Goal: Task Accomplishment & Management: Use online tool/utility

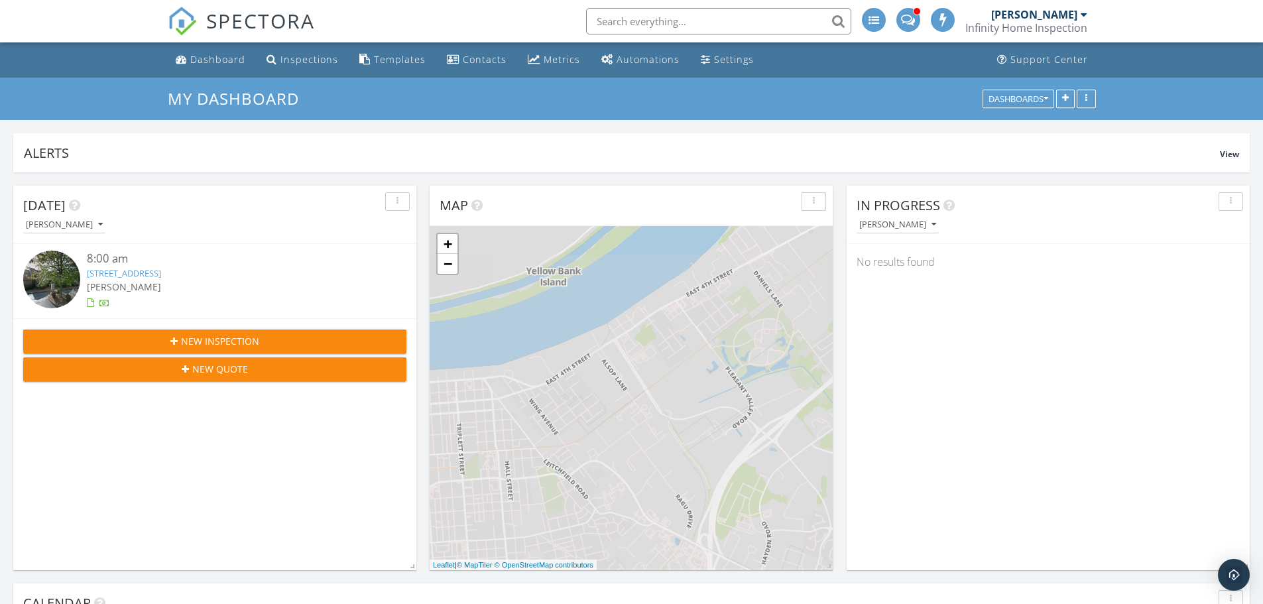
scroll to position [7, 7]
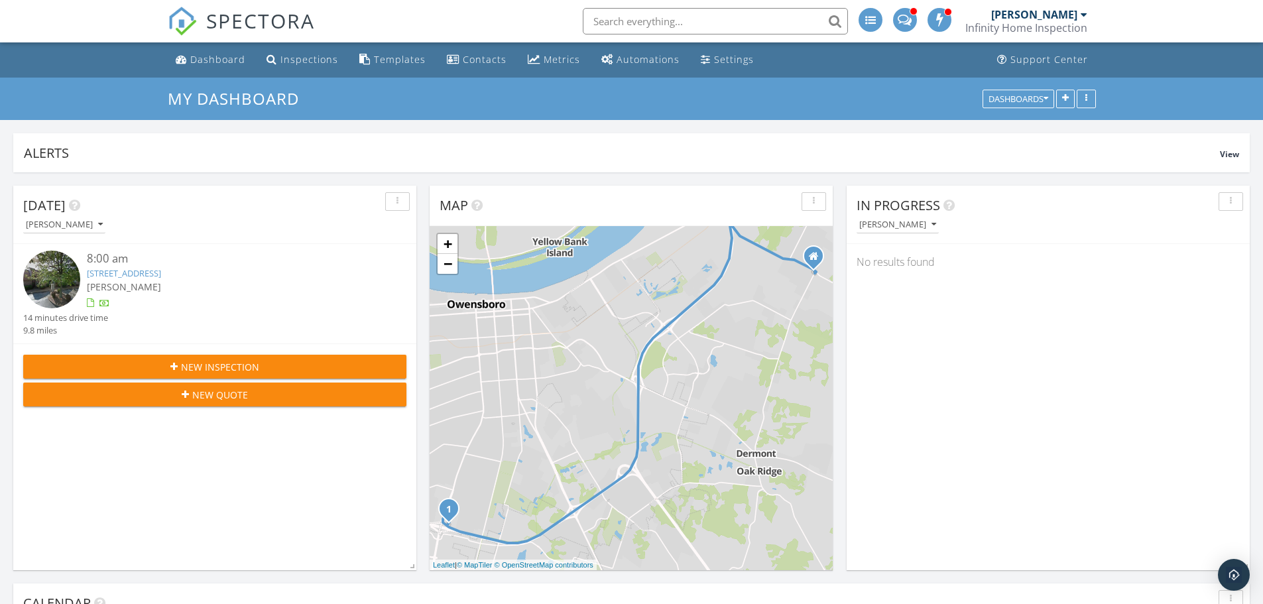
click at [161, 271] on link "[STREET_ADDRESS]" at bounding box center [124, 273] width 74 height 12
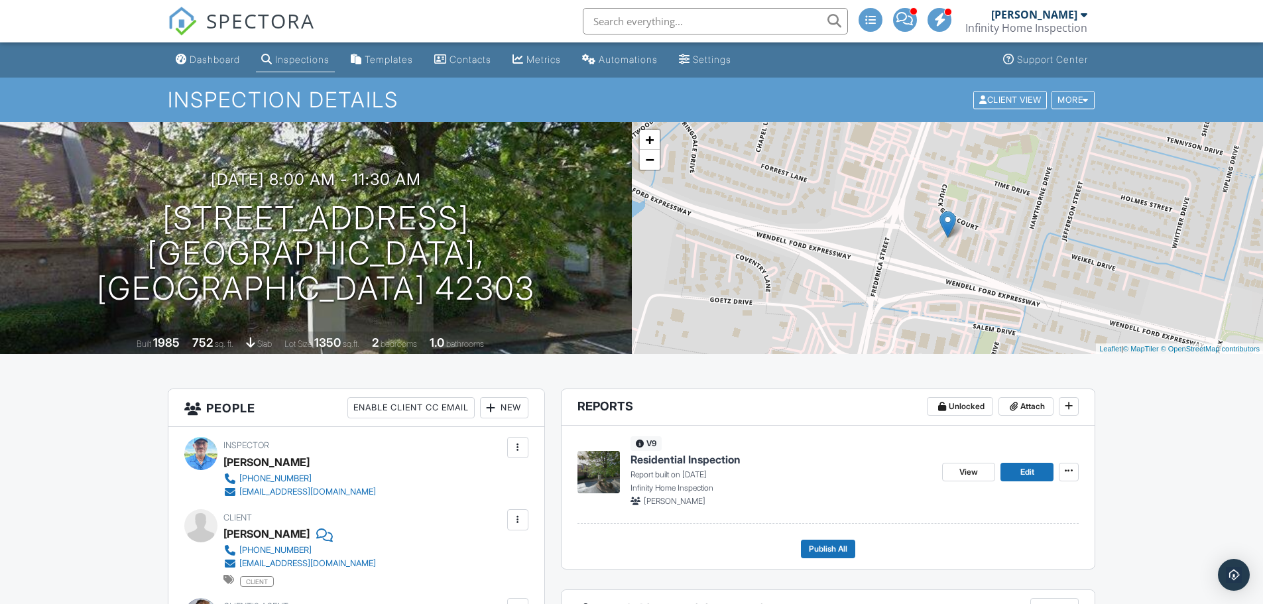
click at [696, 463] on span "Residential Inspection" at bounding box center [686, 459] width 110 height 15
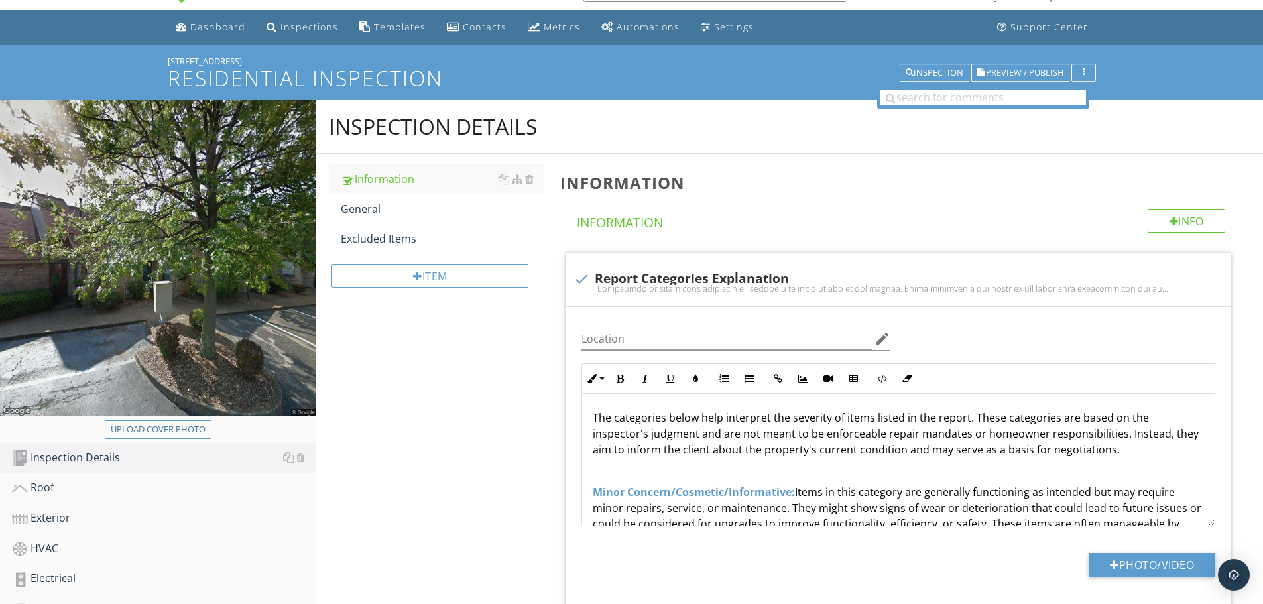
scroll to position [332, 0]
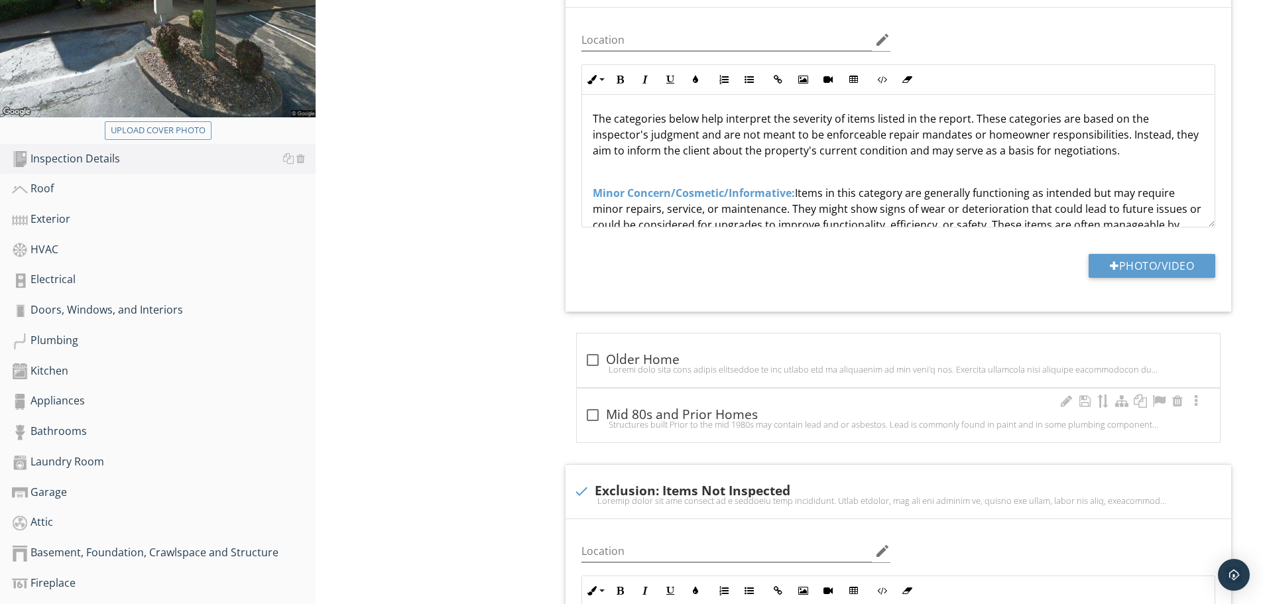
click at [595, 417] on div at bounding box center [593, 415] width 23 height 23
checkbox input "true"
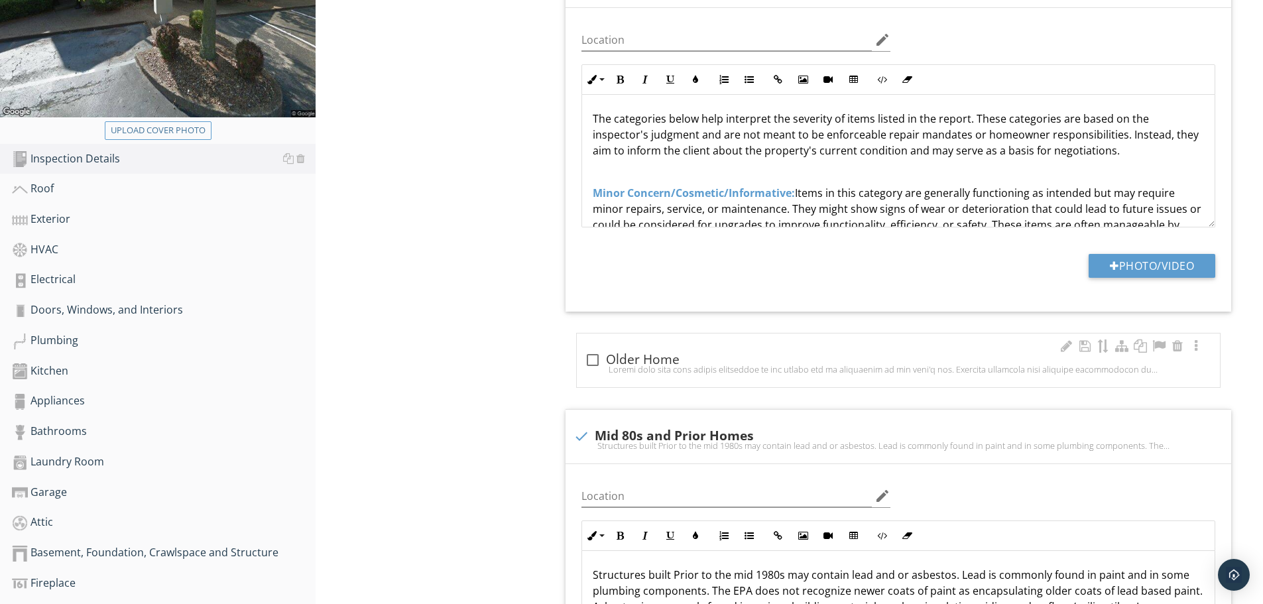
click at [690, 368] on div at bounding box center [898, 369] width 627 height 11
checkbox input "true"
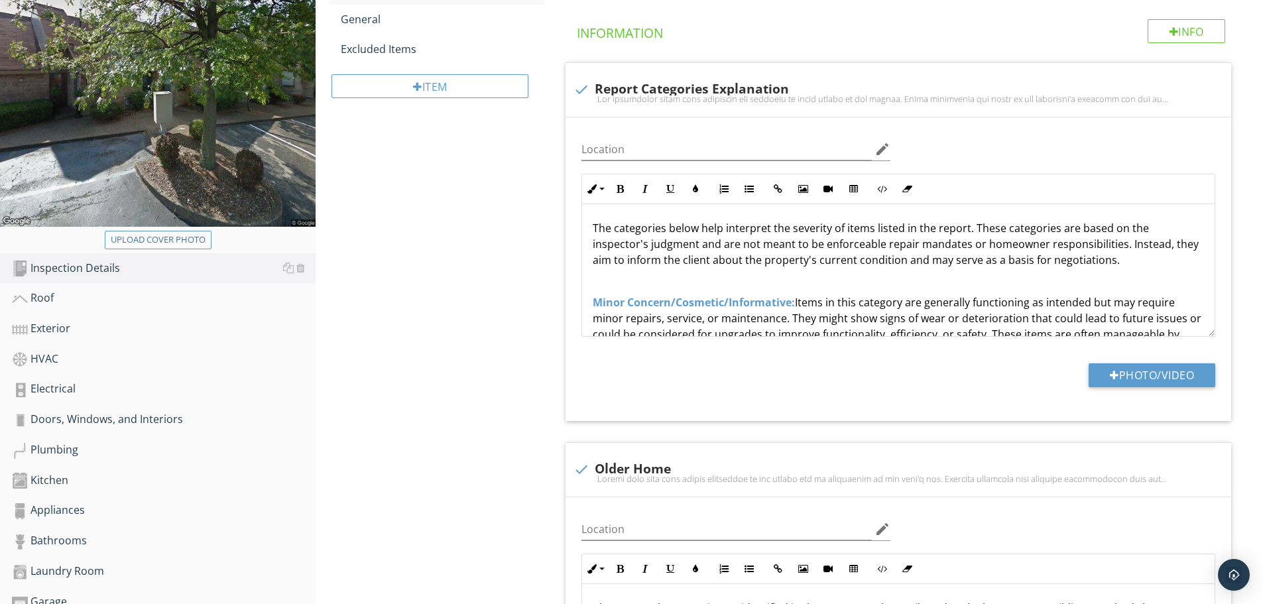
scroll to position [66, 0]
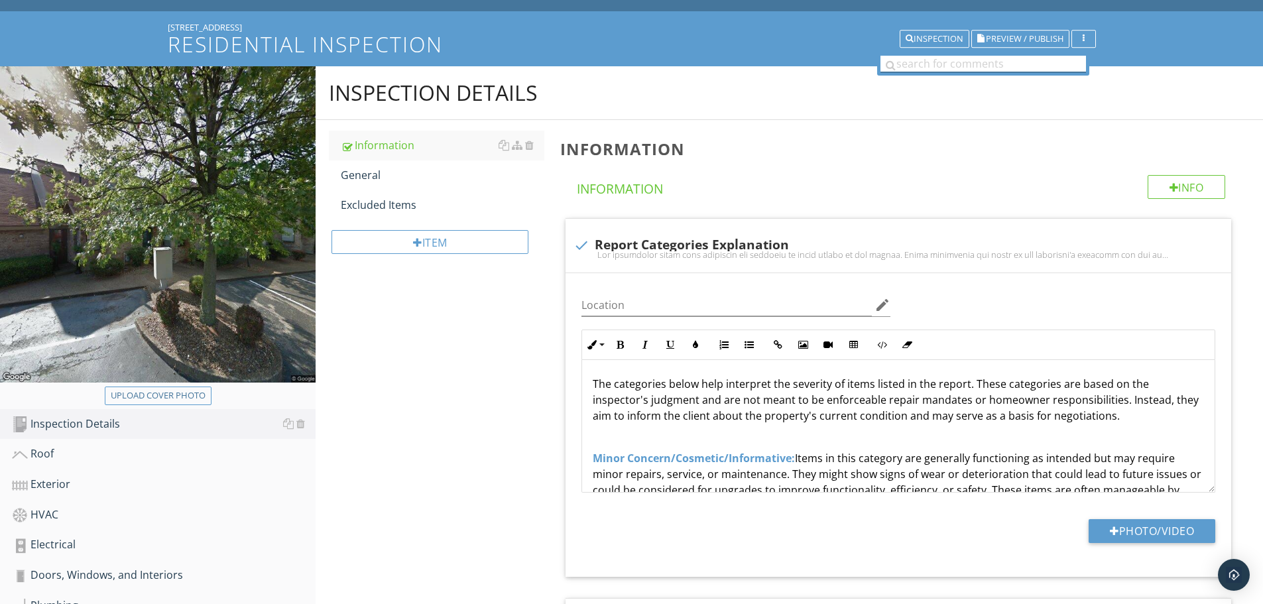
click at [944, 64] on input "text" at bounding box center [984, 64] width 206 height 17
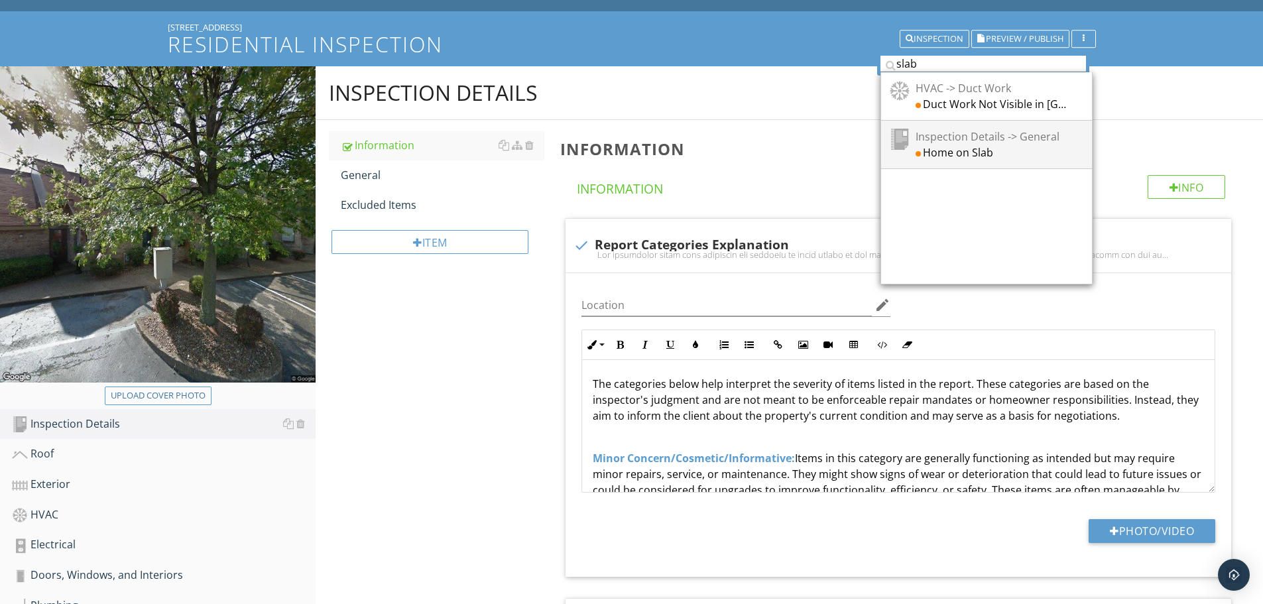
type input "slab"
click at [944, 147] on div "Home on Slab" at bounding box center [991, 152] width 151 height 16
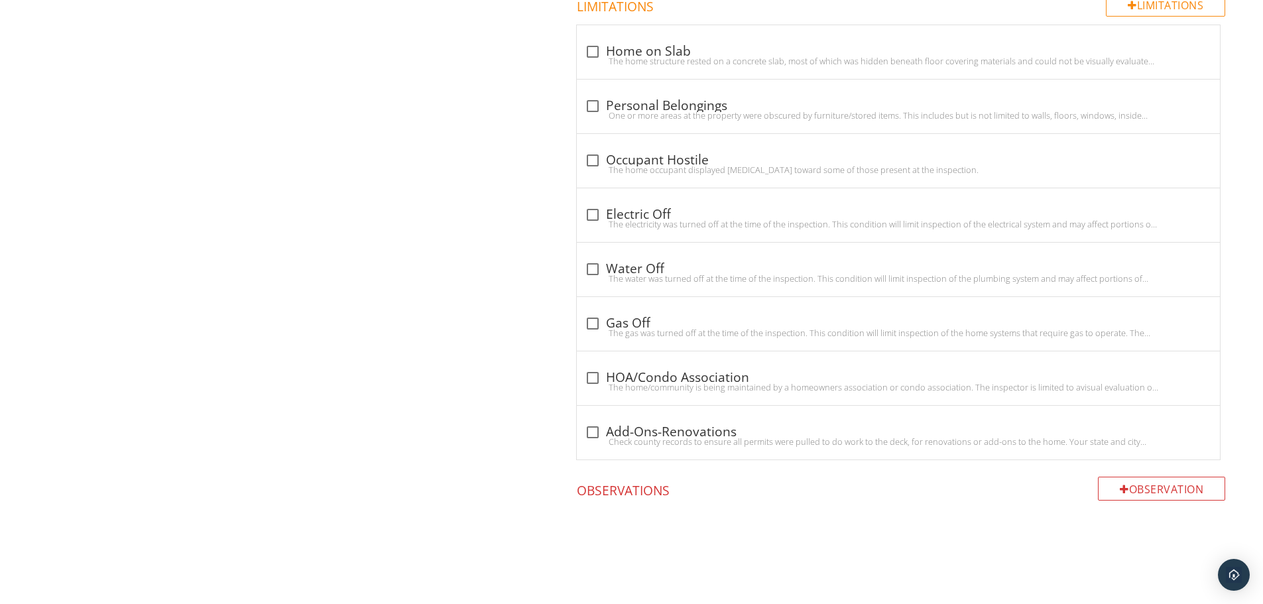
scroll to position [1501, 0]
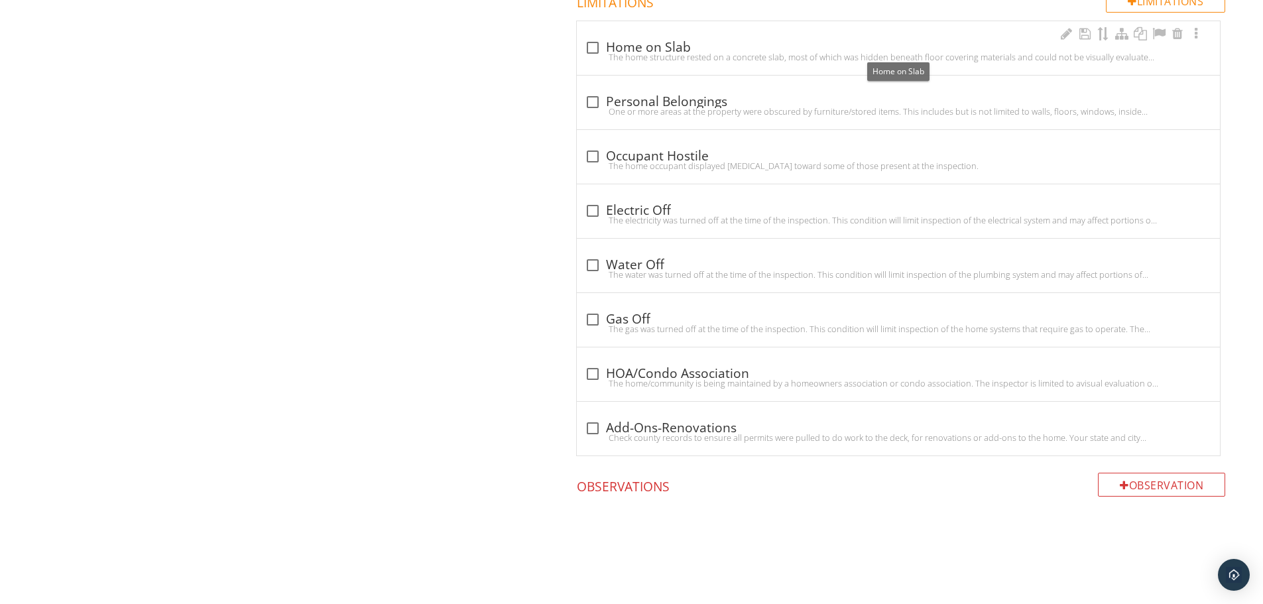
click at [591, 48] on div at bounding box center [593, 47] width 23 height 23
checkbox input "true"
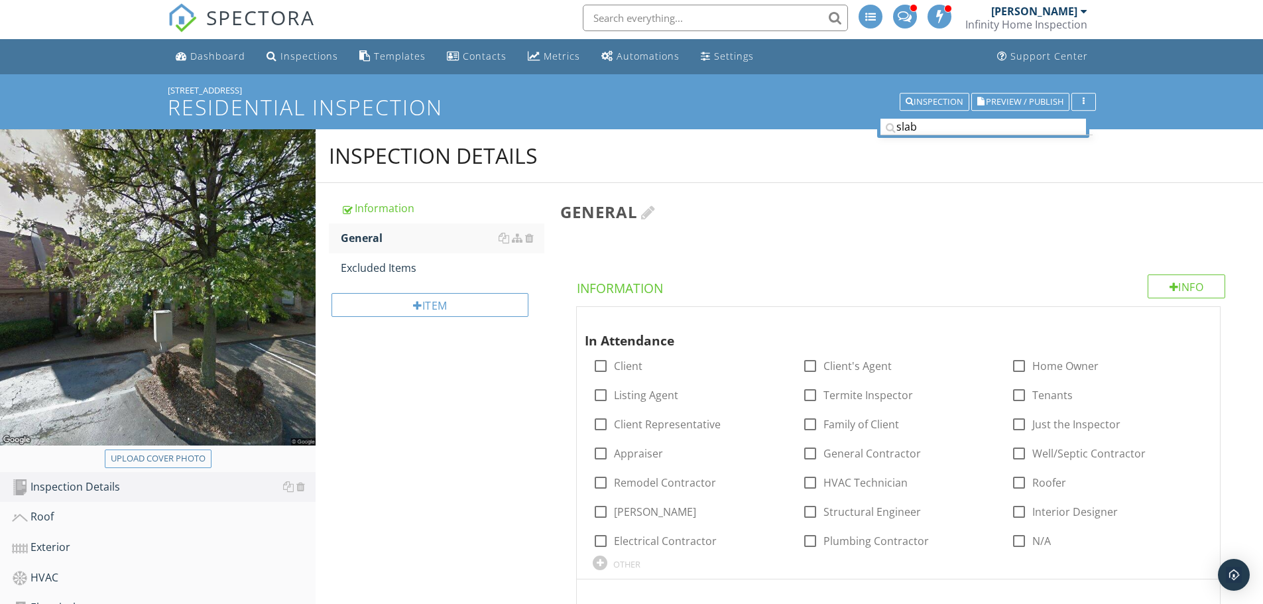
scroll to position [0, 0]
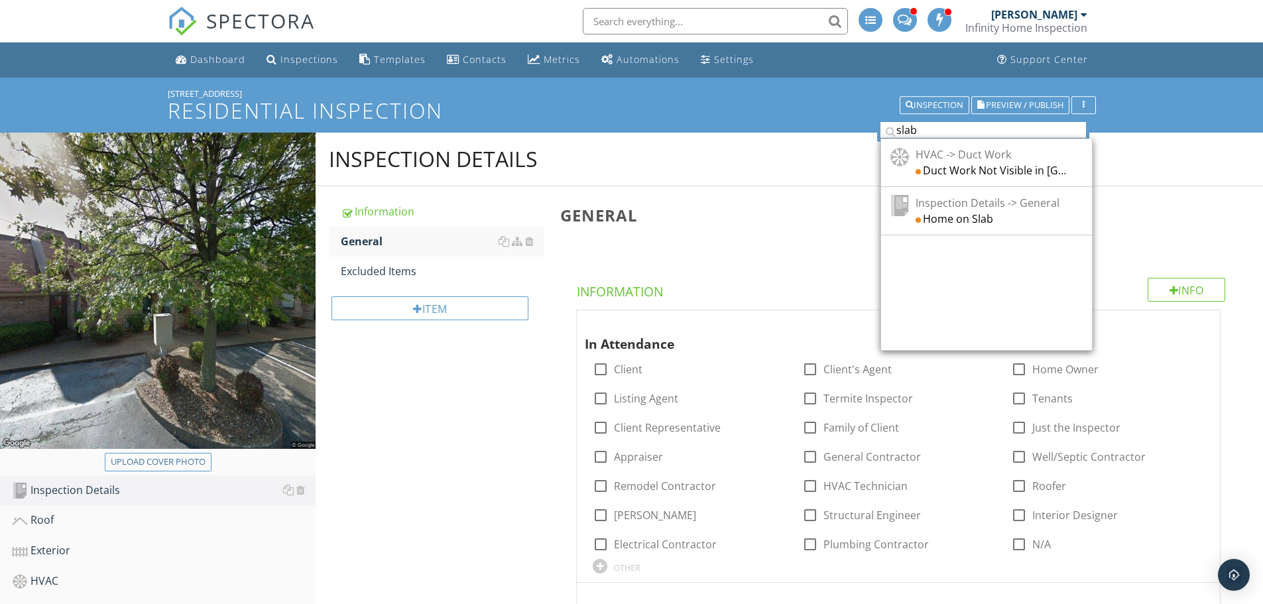
click at [930, 131] on input "slab" at bounding box center [984, 130] width 206 height 17
click at [936, 163] on div "Duct Work Not Visible in Slab" at bounding box center [991, 170] width 151 height 16
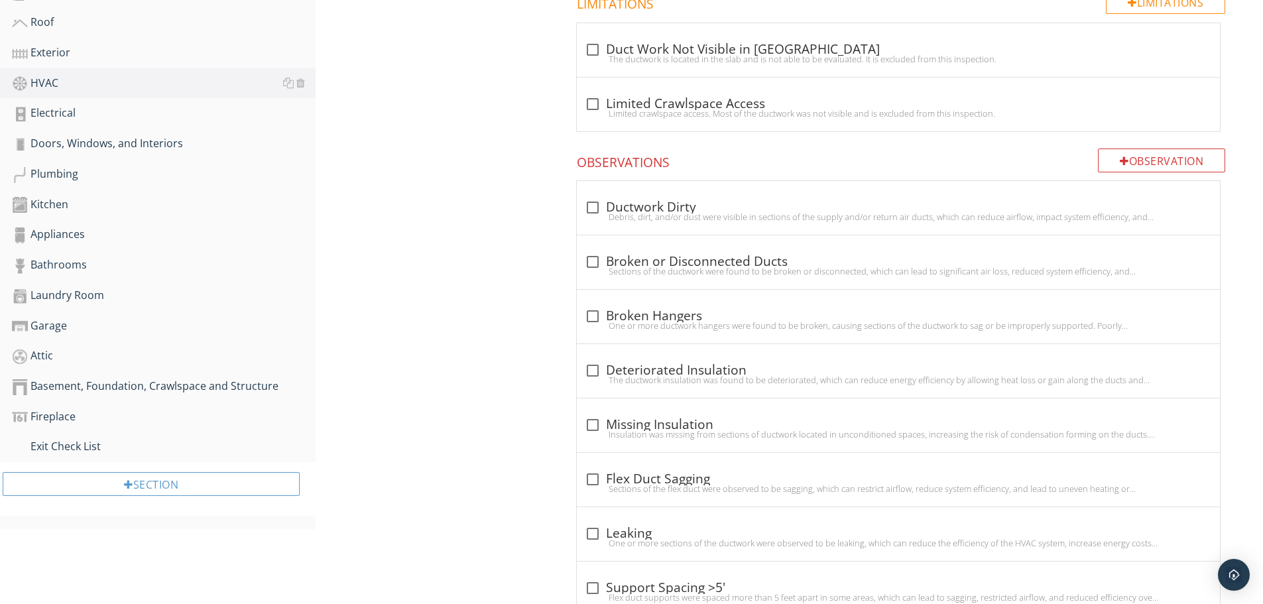
scroll to position [499, 0]
click at [588, 37] on div at bounding box center [593, 48] width 23 height 23
checkbox input "true"
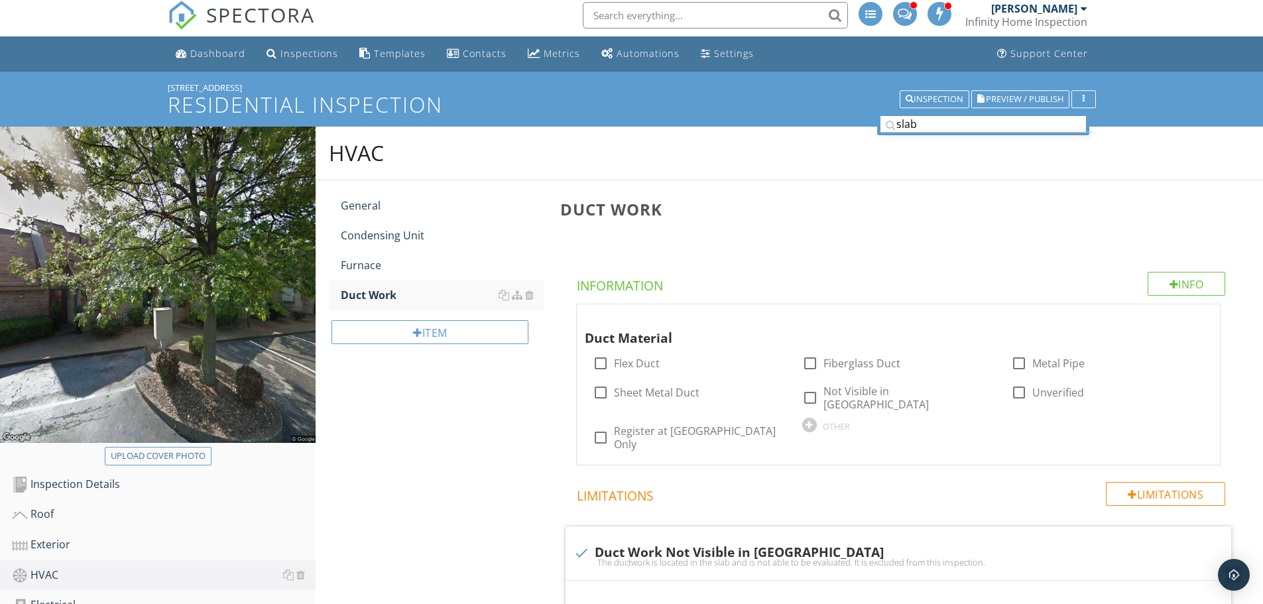
scroll to position [0, 0]
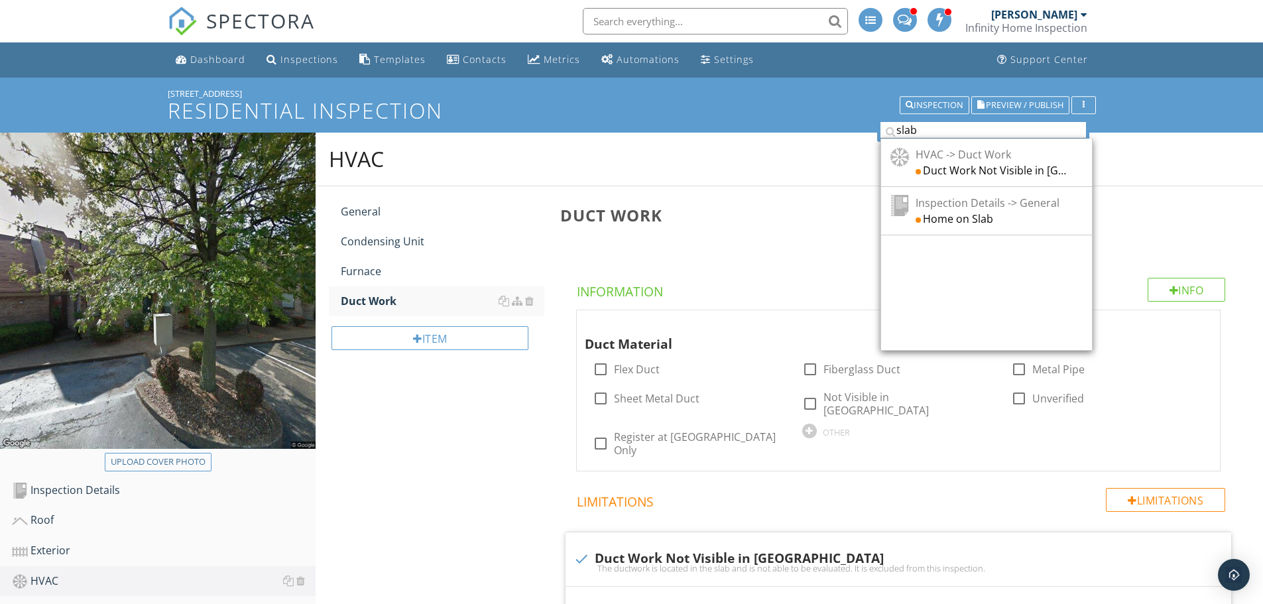
click at [938, 127] on input "slab" at bounding box center [984, 130] width 206 height 17
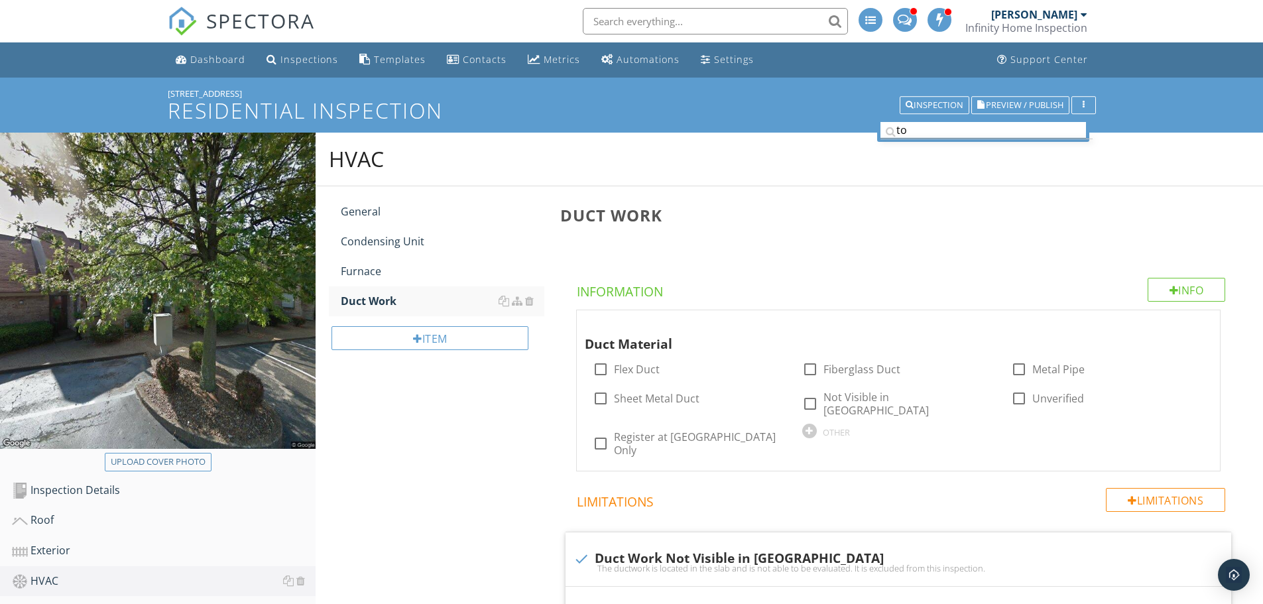
type input "t"
click at [118, 491] on div "Inspection Details" at bounding box center [164, 490] width 304 height 17
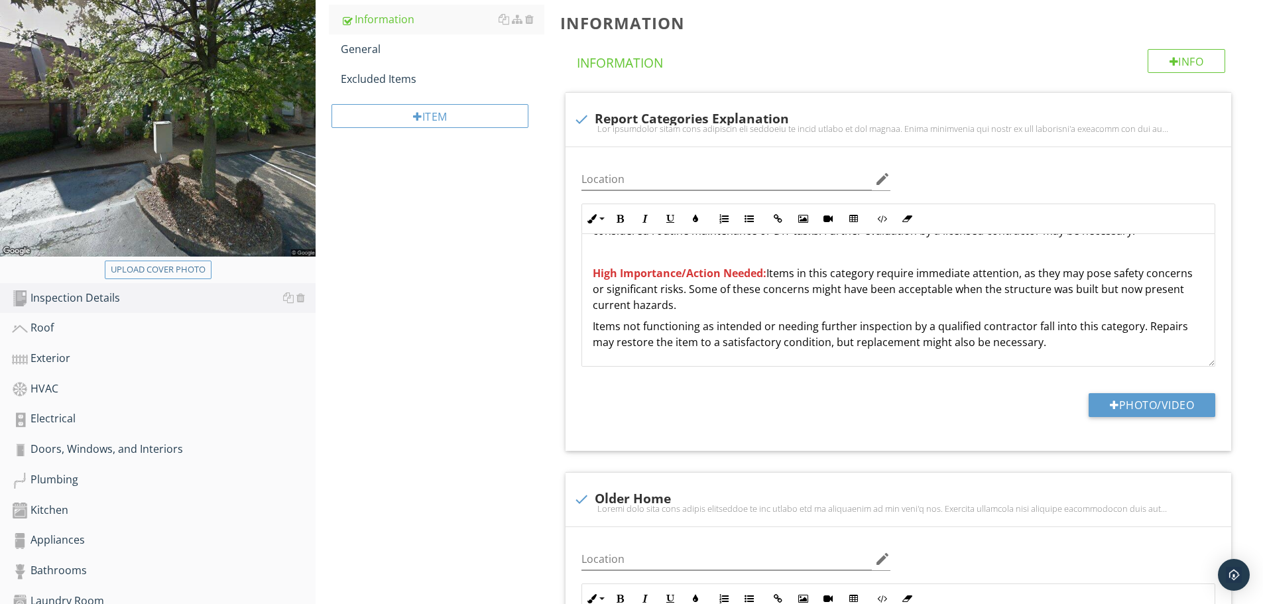
scroll to position [138, 0]
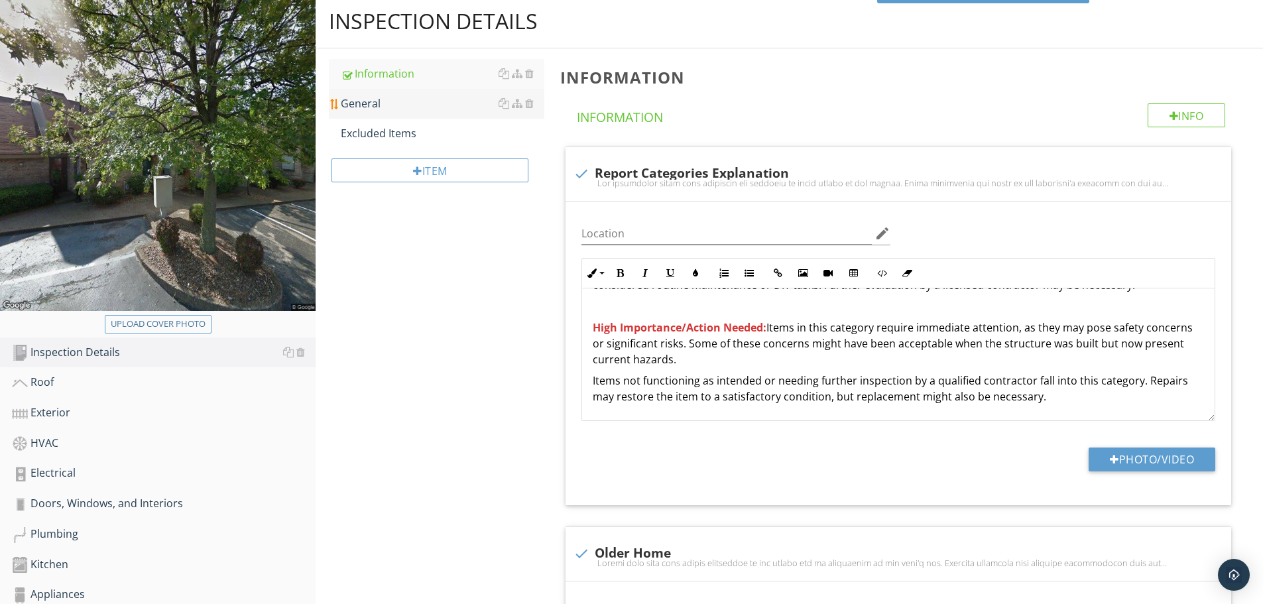
click at [386, 111] on div "General" at bounding box center [443, 103] width 204 height 16
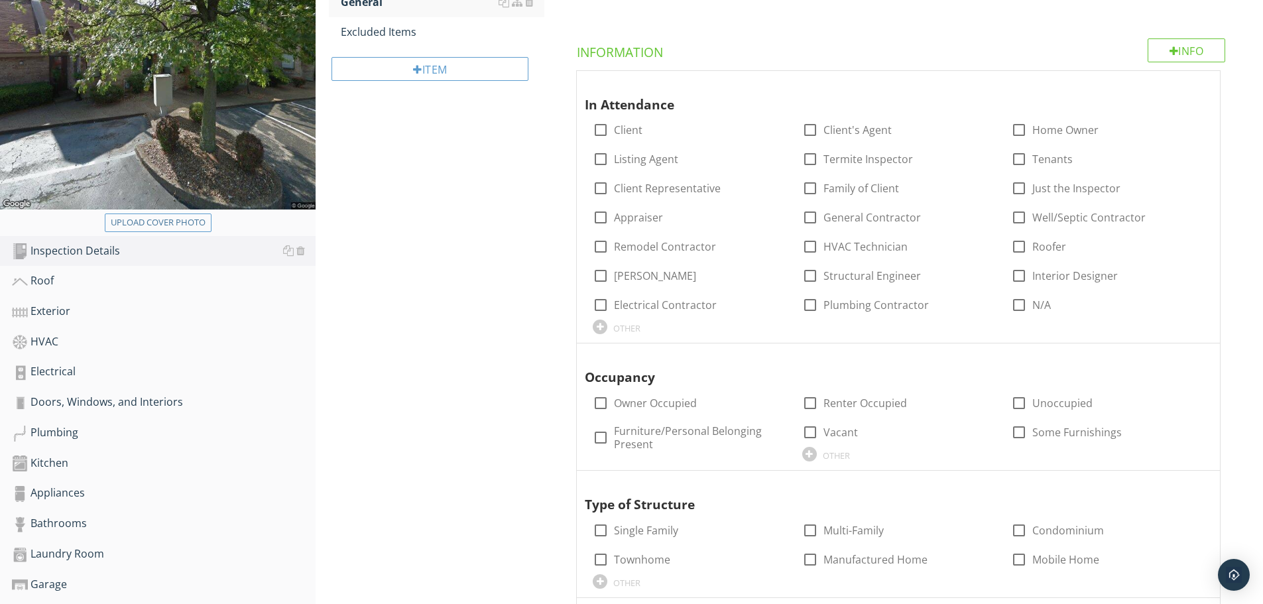
scroll to position [337, 0]
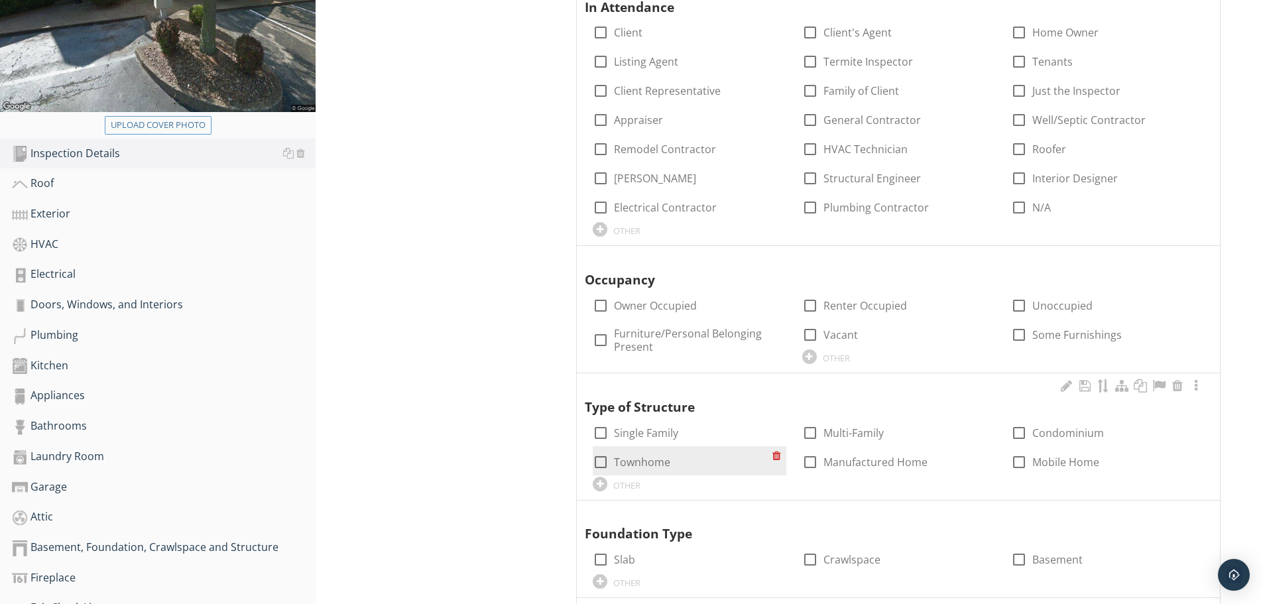
click at [597, 462] on div at bounding box center [601, 462] width 23 height 23
checkbox input "true"
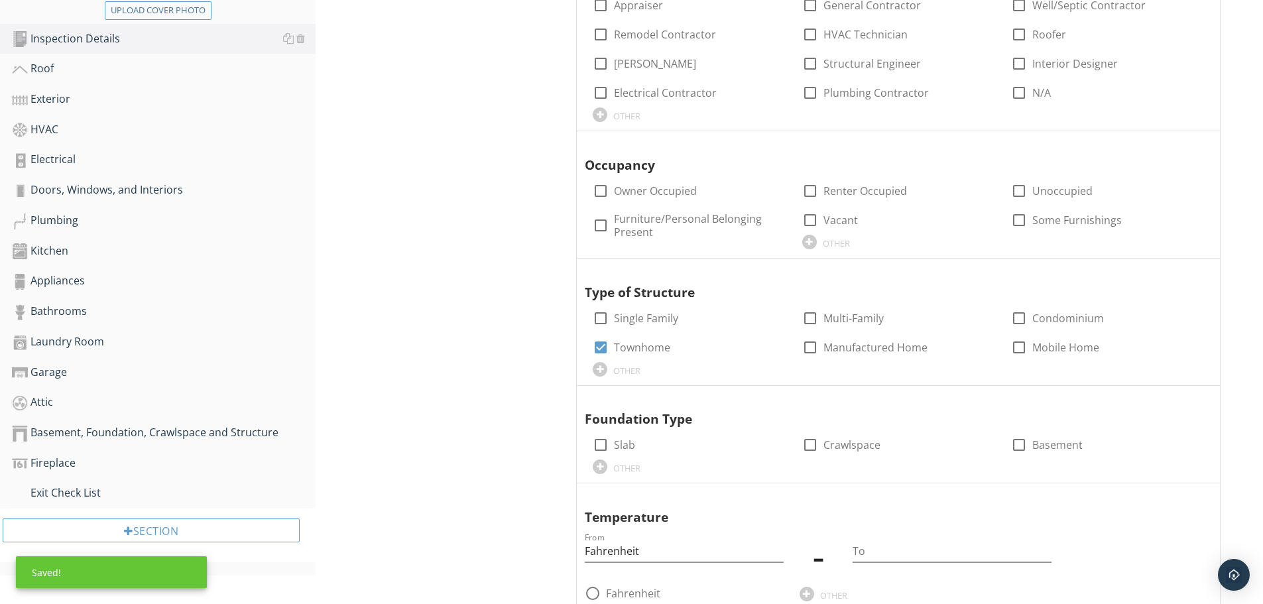
scroll to position [602, 0]
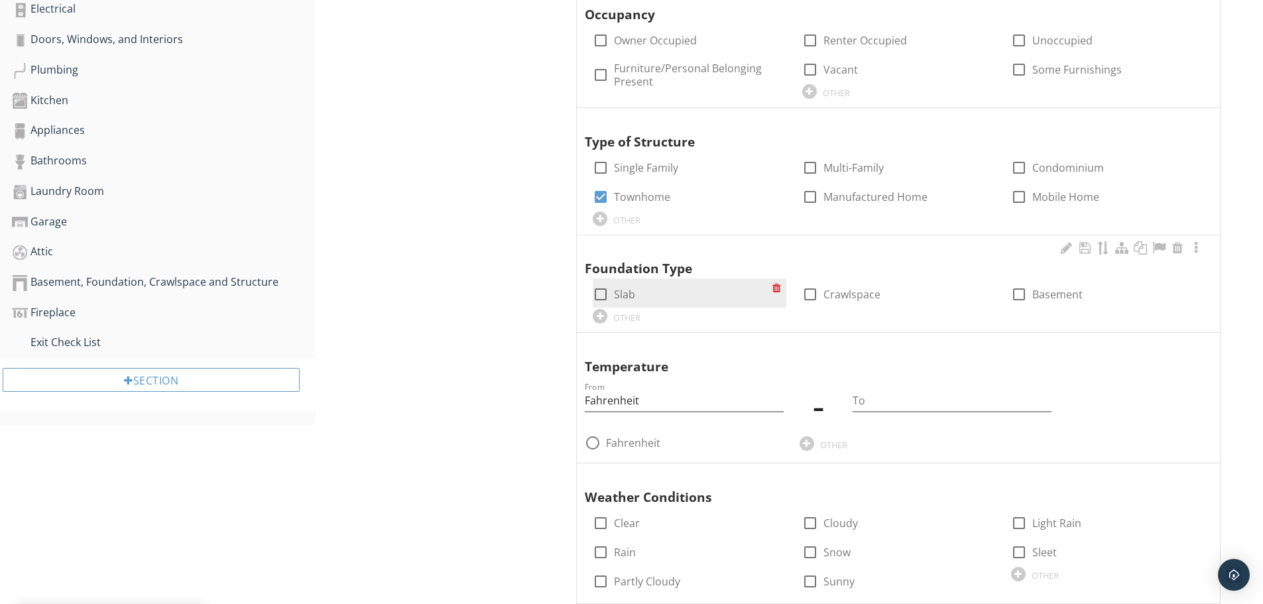
click at [603, 294] on div at bounding box center [601, 294] width 23 height 23
checkbox input "true"
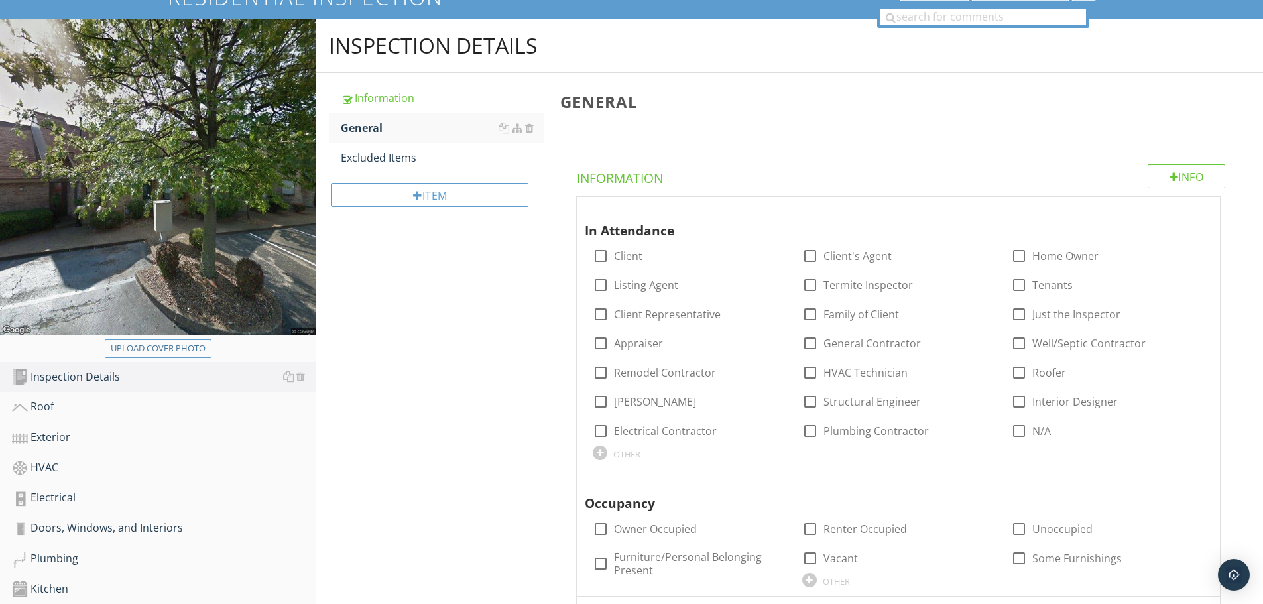
scroll to position [0, 0]
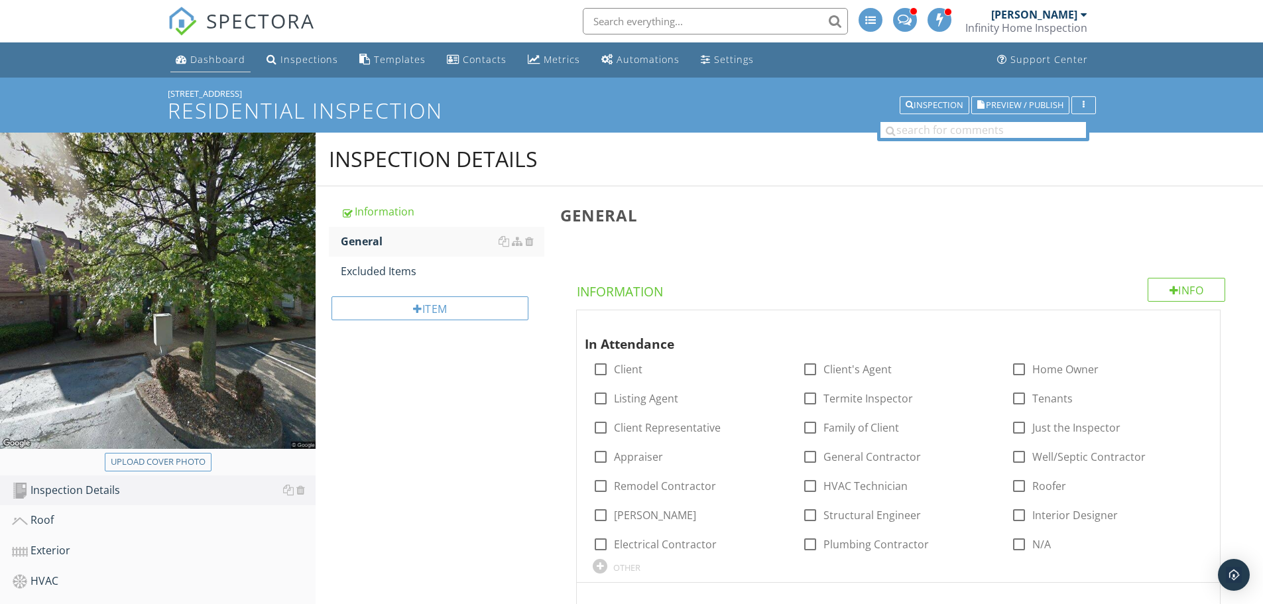
click at [222, 65] on div "Dashboard" at bounding box center [217, 59] width 55 height 13
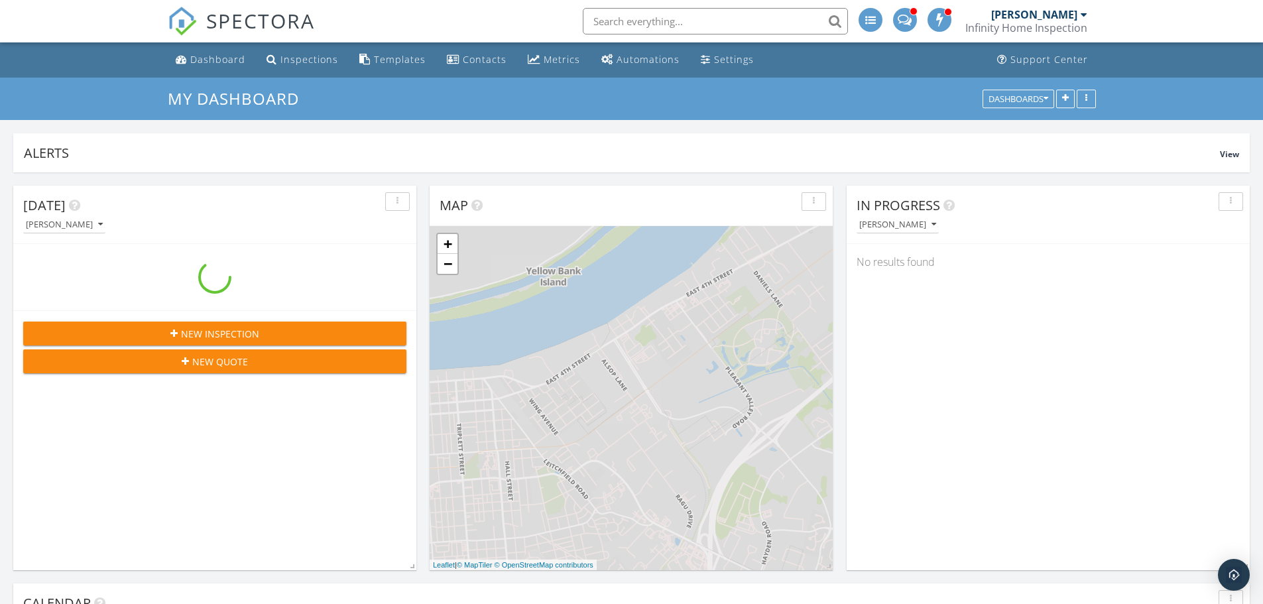
scroll to position [1526, 1284]
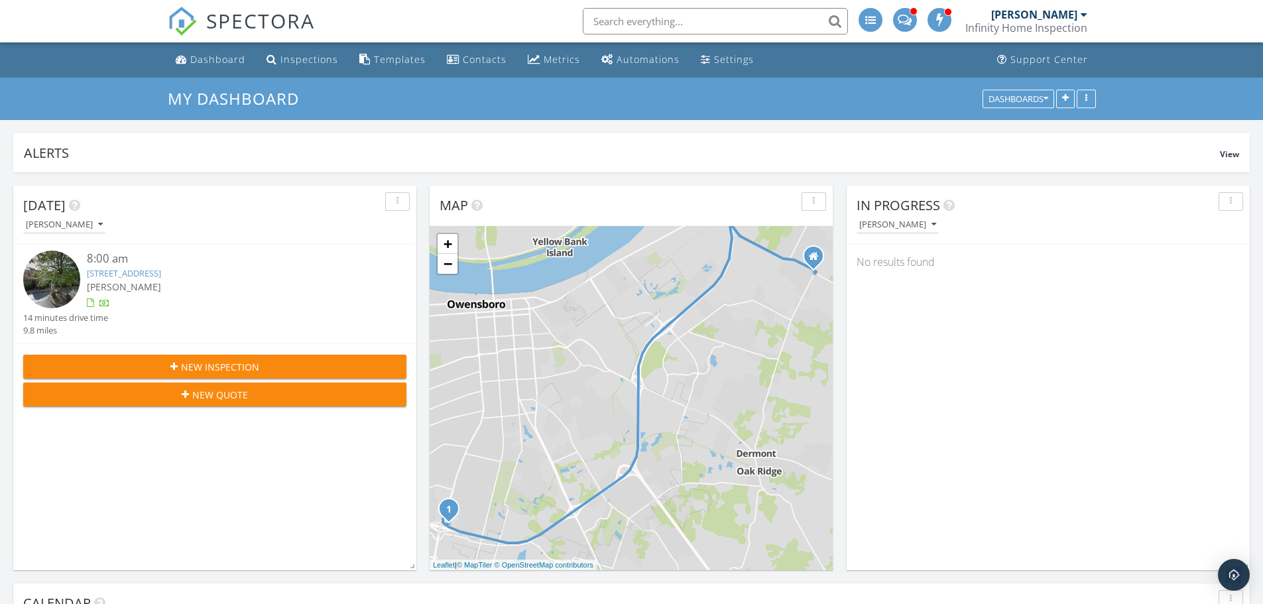
click at [155, 273] on link "[STREET_ADDRESS]" at bounding box center [124, 273] width 74 height 12
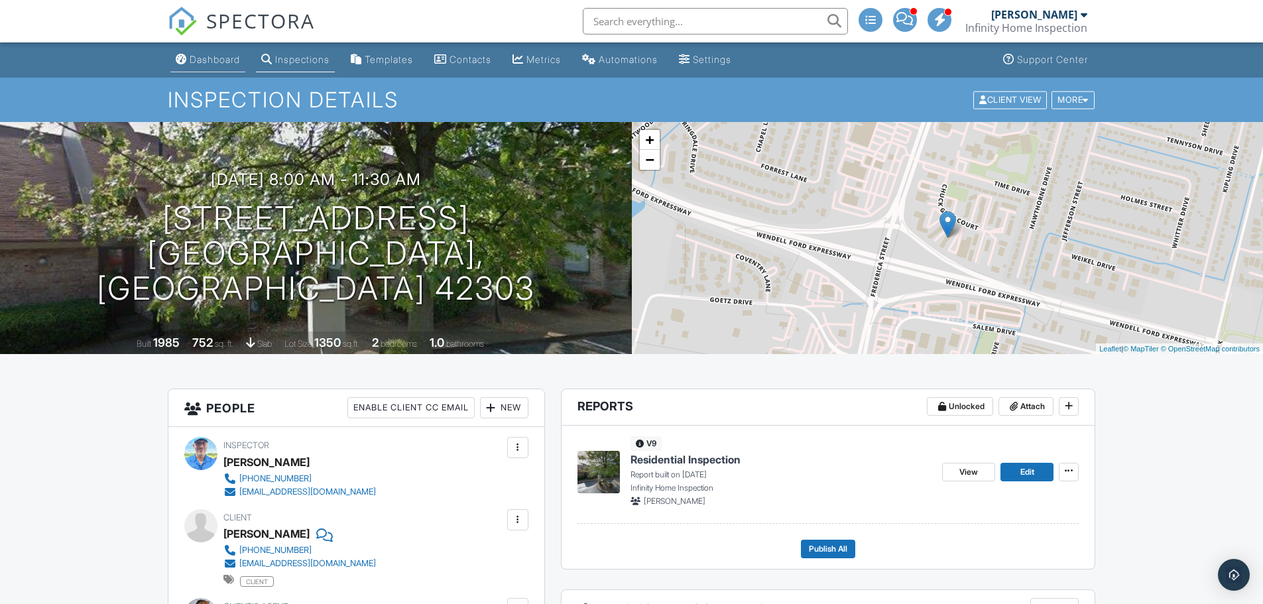
click at [209, 60] on div "Dashboard" at bounding box center [215, 59] width 50 height 11
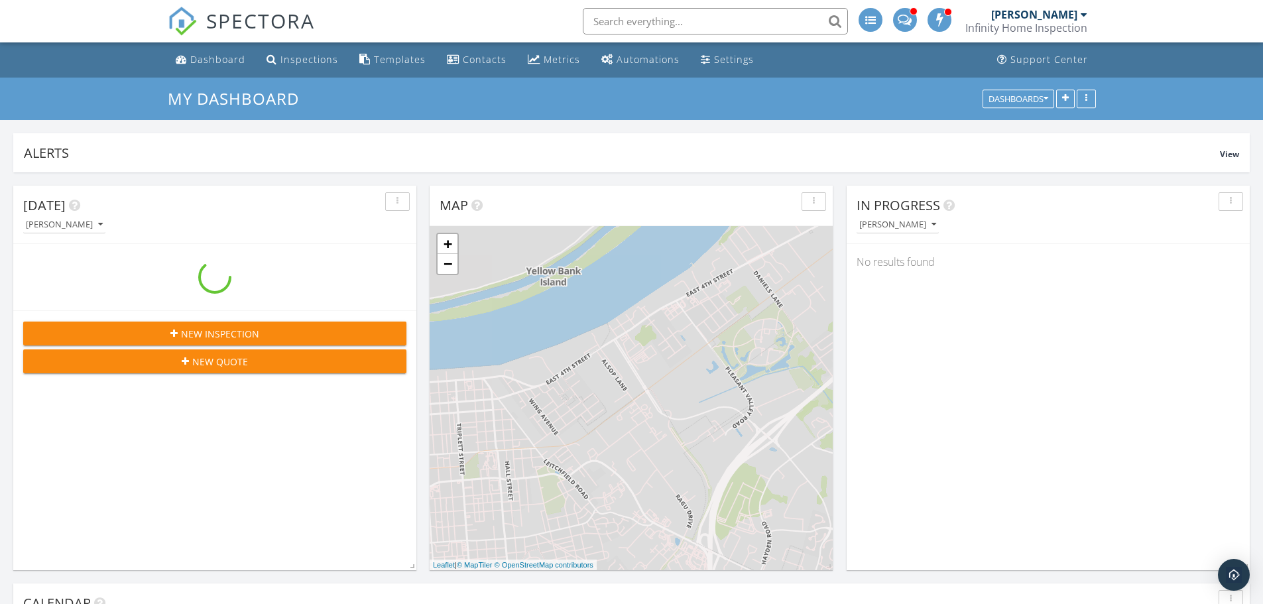
scroll to position [1526, 1284]
